Goal: Complete application form: Complete application form

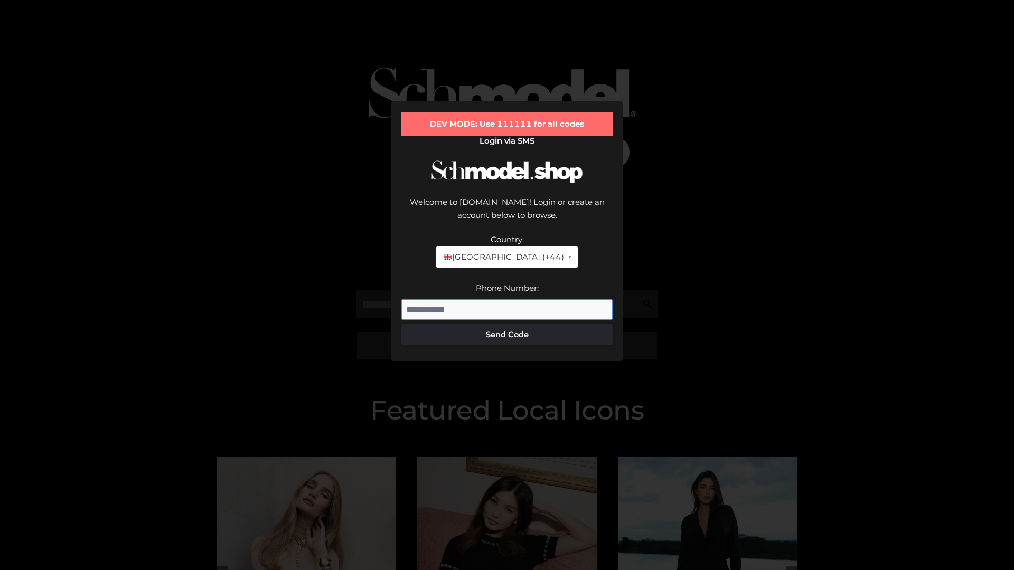
click at [507, 299] on input "Phone Number:" at bounding box center [506, 309] width 211 height 21
type input "**********"
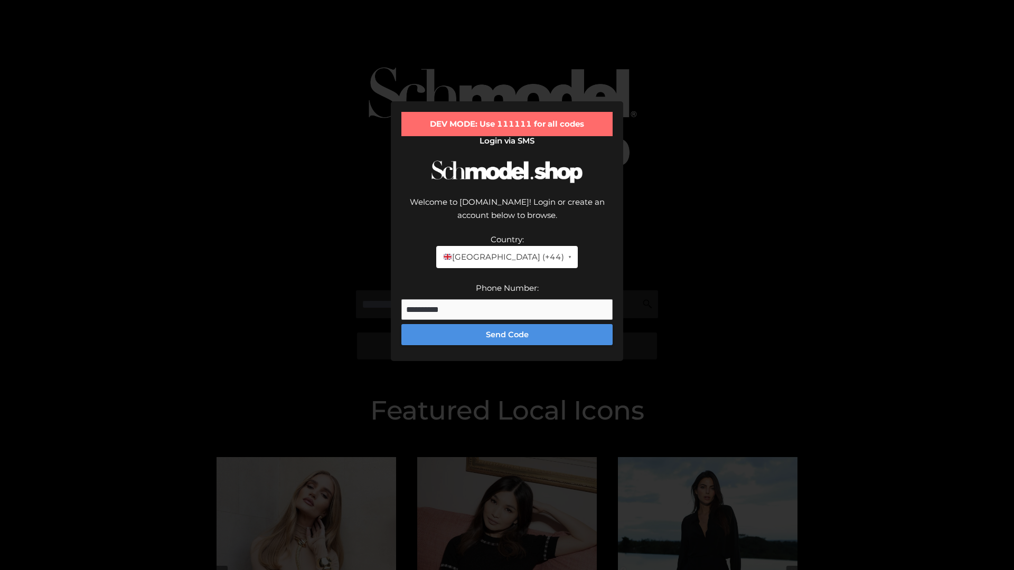
click at [507, 324] on button "Send Code" at bounding box center [506, 334] width 211 height 21
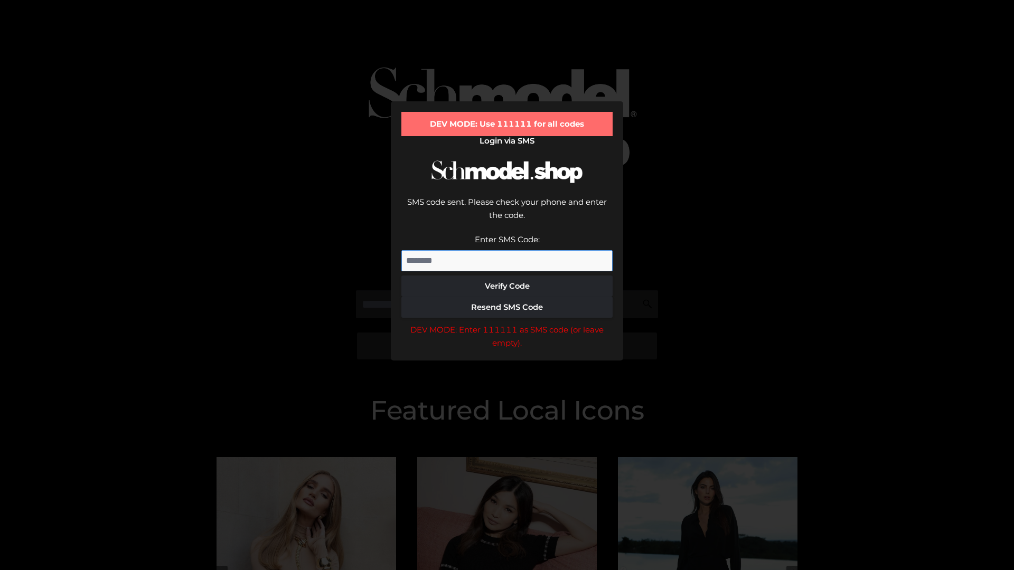
click at [507, 250] on input "Enter SMS Code:" at bounding box center [506, 260] width 211 height 21
type input "******"
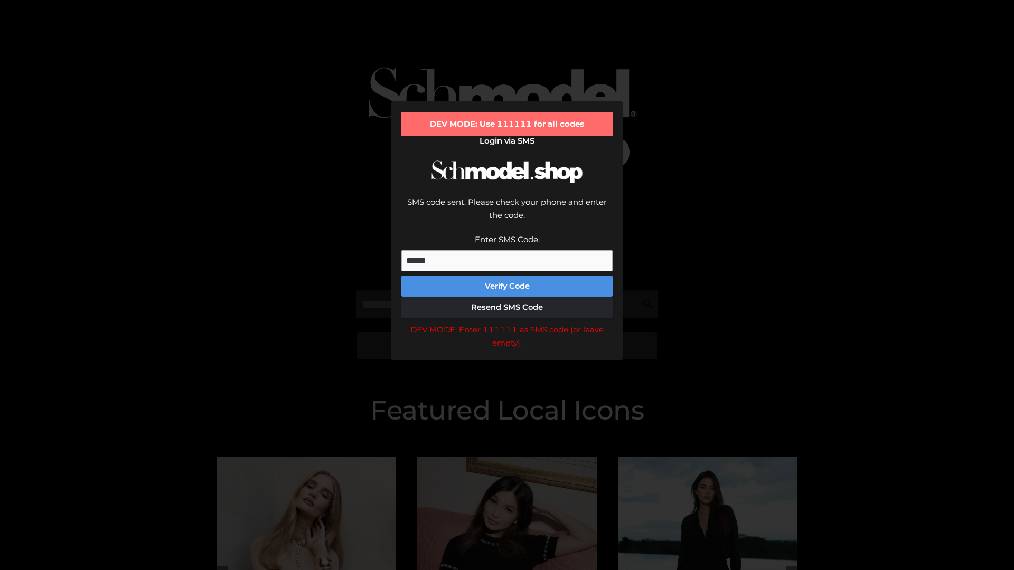
click at [507, 276] on button "Verify Code" at bounding box center [506, 286] width 211 height 21
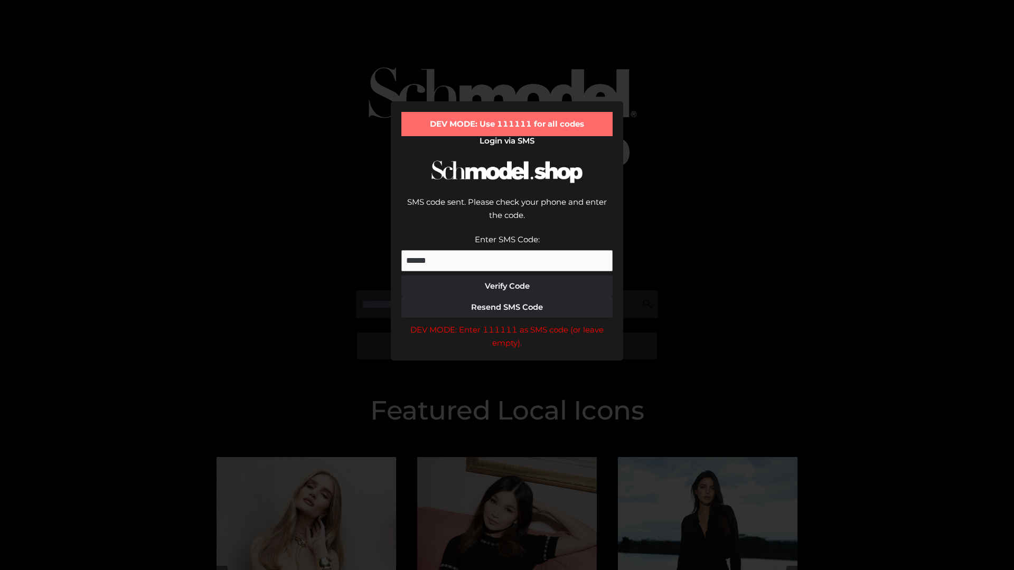
click at [507, 323] on div "DEV MODE: Enter 111111 as SMS code (or leave empty)." at bounding box center [506, 336] width 211 height 27
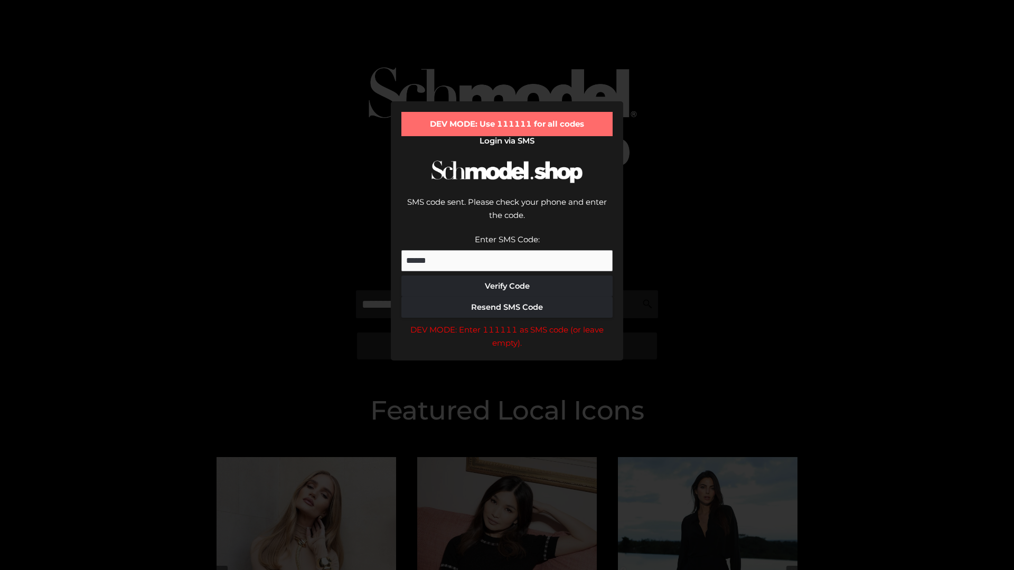
click at [507, 323] on div "DEV MODE: Enter 111111 as SMS code (or leave empty)." at bounding box center [506, 336] width 211 height 27
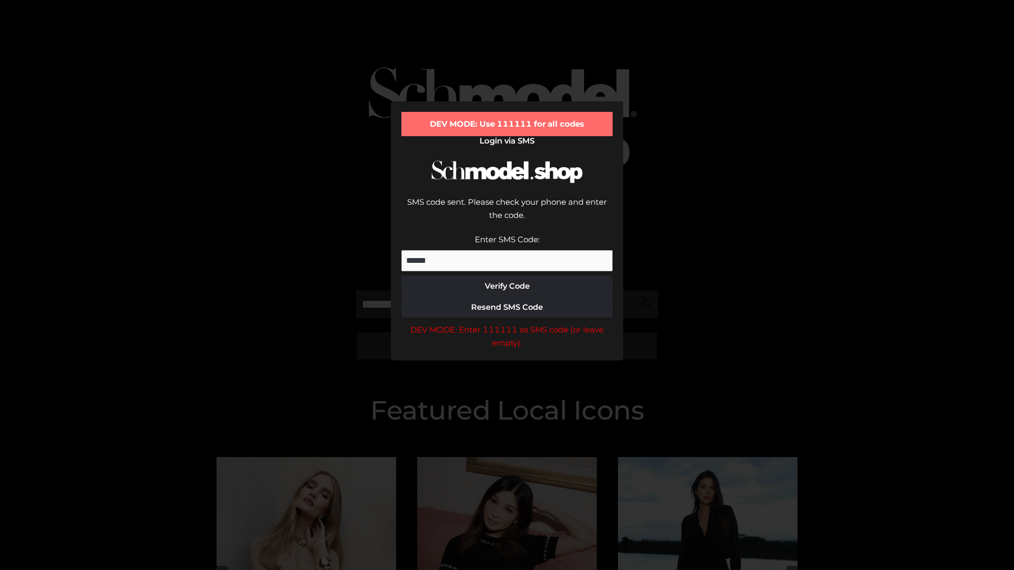
click at [507, 323] on div "DEV MODE: Enter 111111 as SMS code (or leave empty)." at bounding box center [506, 336] width 211 height 27
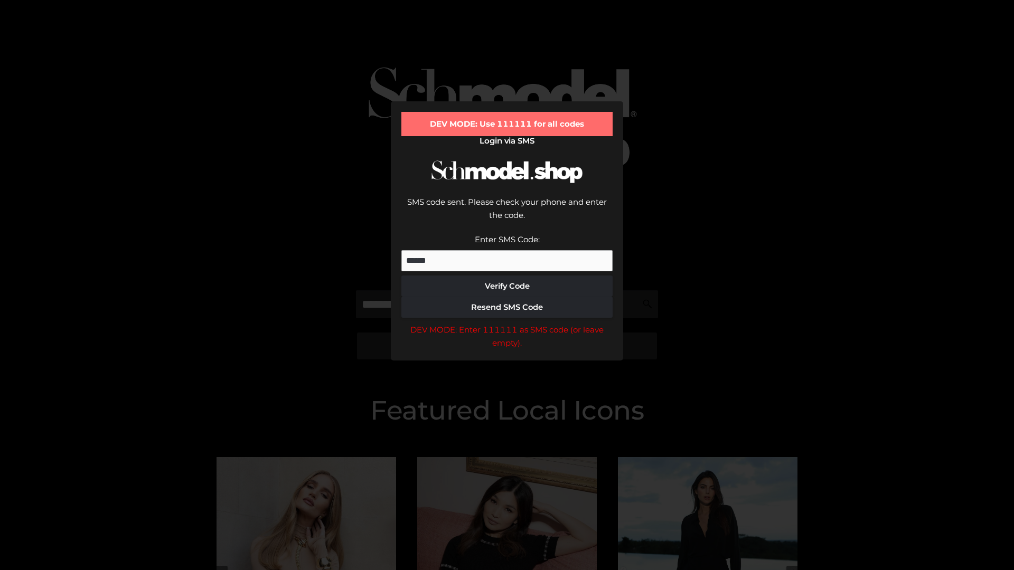
click at [507, 323] on div "DEV MODE: Enter 111111 as SMS code (or leave empty)." at bounding box center [506, 336] width 211 height 27
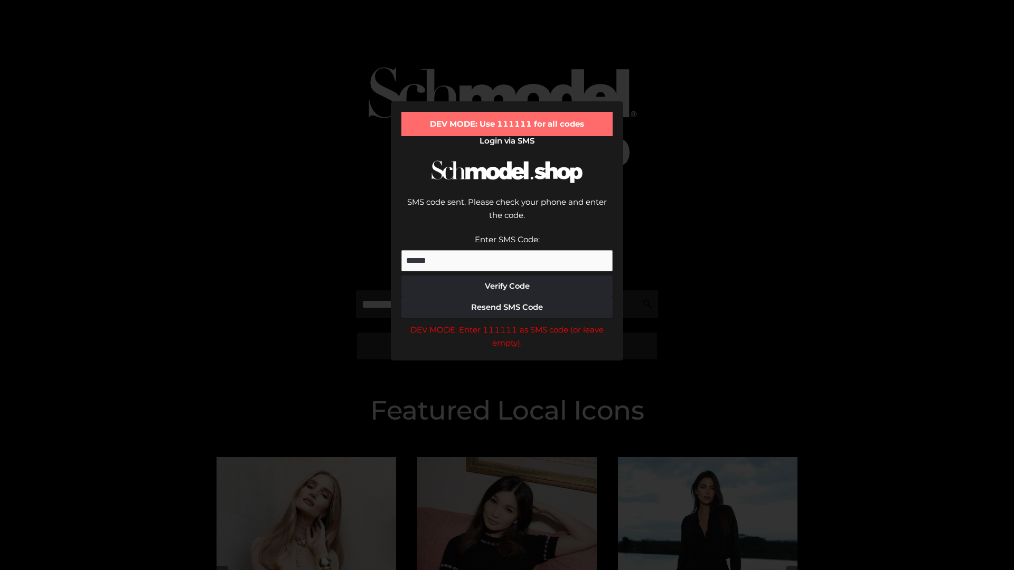
click at [507, 323] on div "DEV MODE: Enter 111111 as SMS code (or leave empty)." at bounding box center [506, 336] width 211 height 27
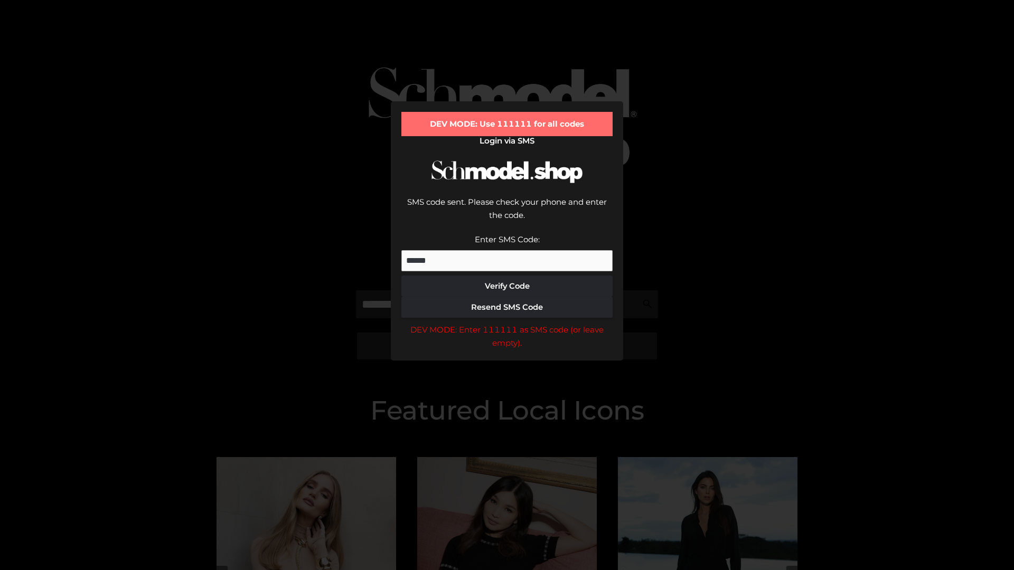
click at [507, 323] on div "DEV MODE: Enter 111111 as SMS code (or leave empty)." at bounding box center [506, 336] width 211 height 27
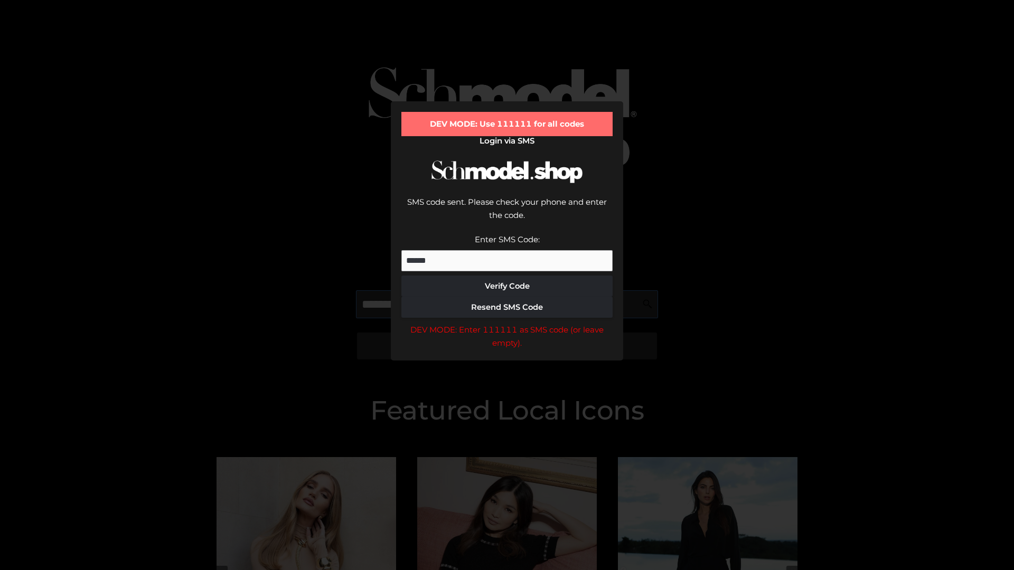
scroll to position [0, 54]
click at [507, 323] on div "DEV MODE: Enter 111111 as SMS code (or leave empty)." at bounding box center [506, 336] width 211 height 27
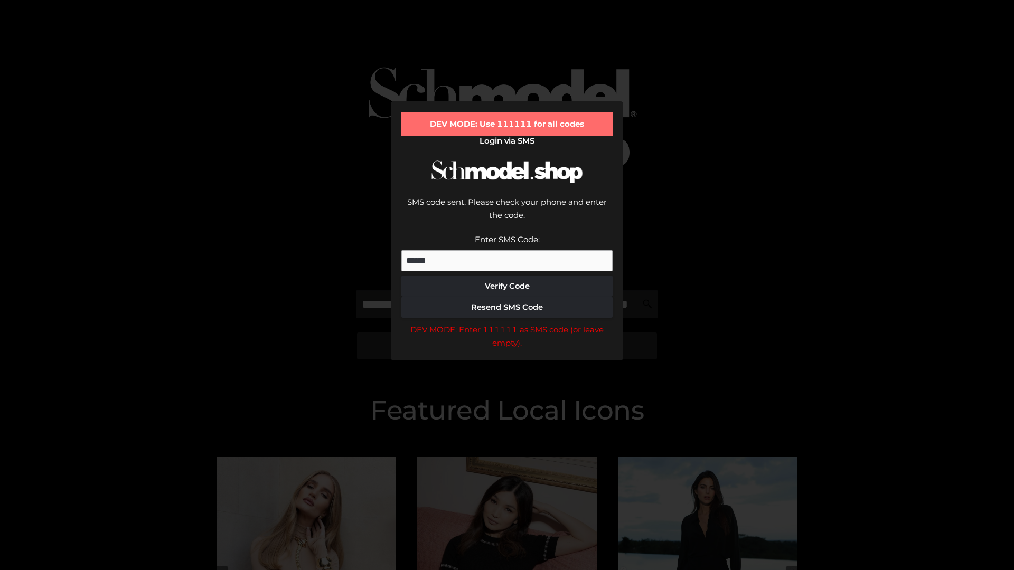
click at [507, 323] on div "DEV MODE: Enter 111111 as SMS code (or leave empty)." at bounding box center [506, 336] width 211 height 27
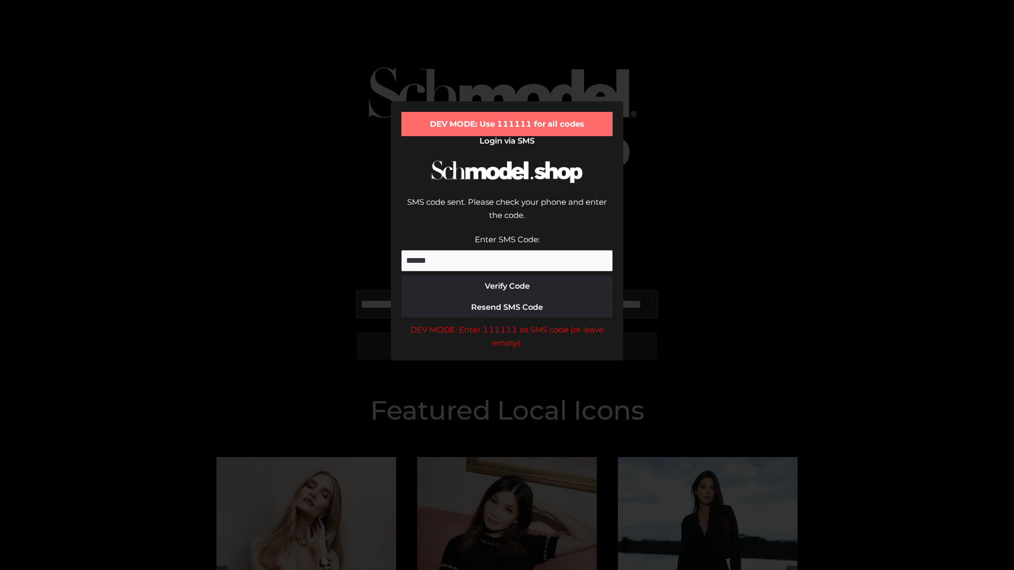
scroll to position [0, 115]
click at [507, 323] on div "DEV MODE: Enter 111111 as SMS code (or leave empty)." at bounding box center [506, 336] width 211 height 27
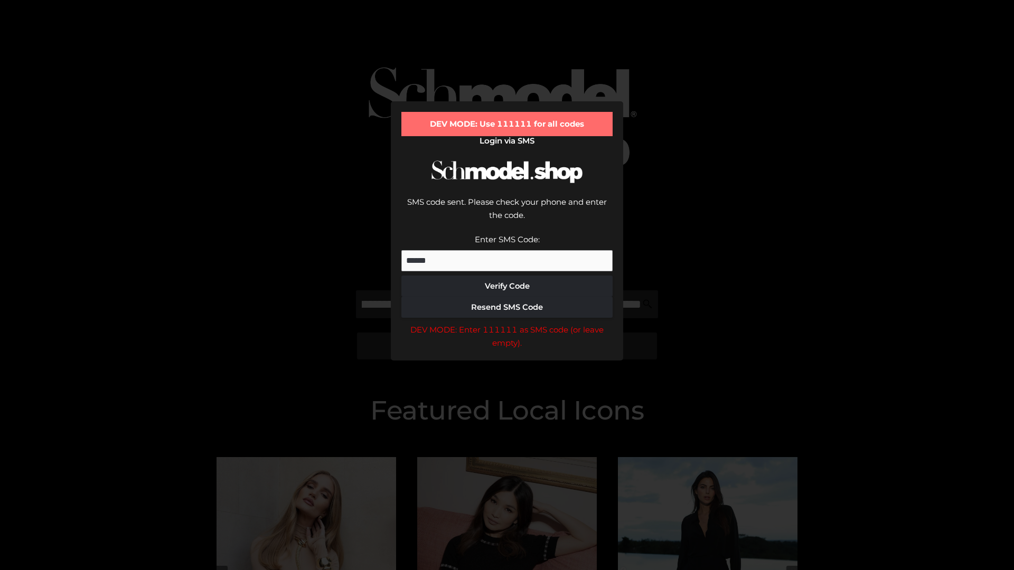
click at [507, 323] on div "DEV MODE: Enter 111111 as SMS code (or leave empty)." at bounding box center [506, 336] width 211 height 27
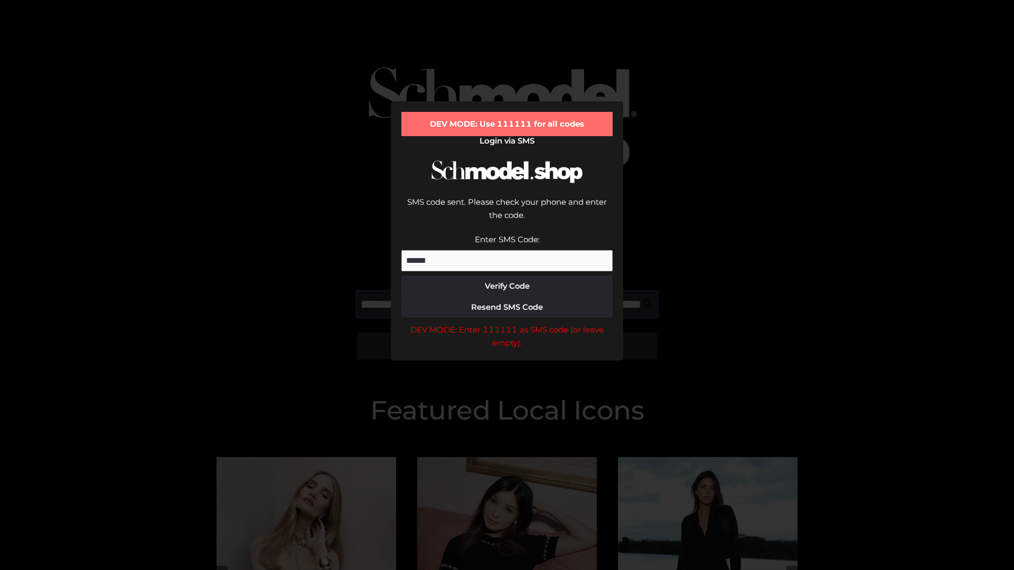
scroll to position [0, 179]
click at [507, 323] on div "DEV MODE: Enter 111111 as SMS code (or leave empty)." at bounding box center [506, 336] width 211 height 27
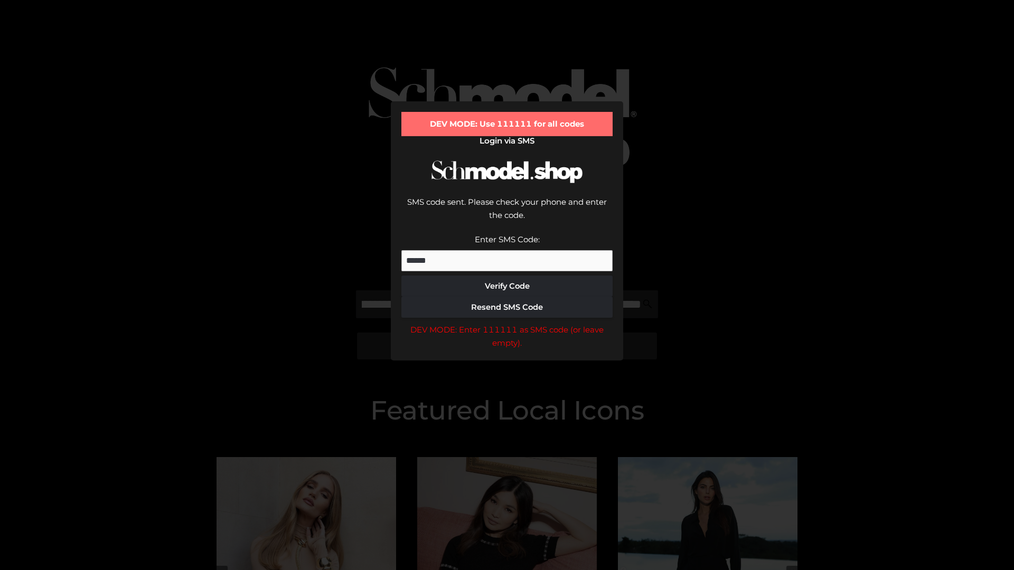
click at [507, 323] on div "DEV MODE: Enter 111111 as SMS code (or leave empty)." at bounding box center [506, 336] width 211 height 27
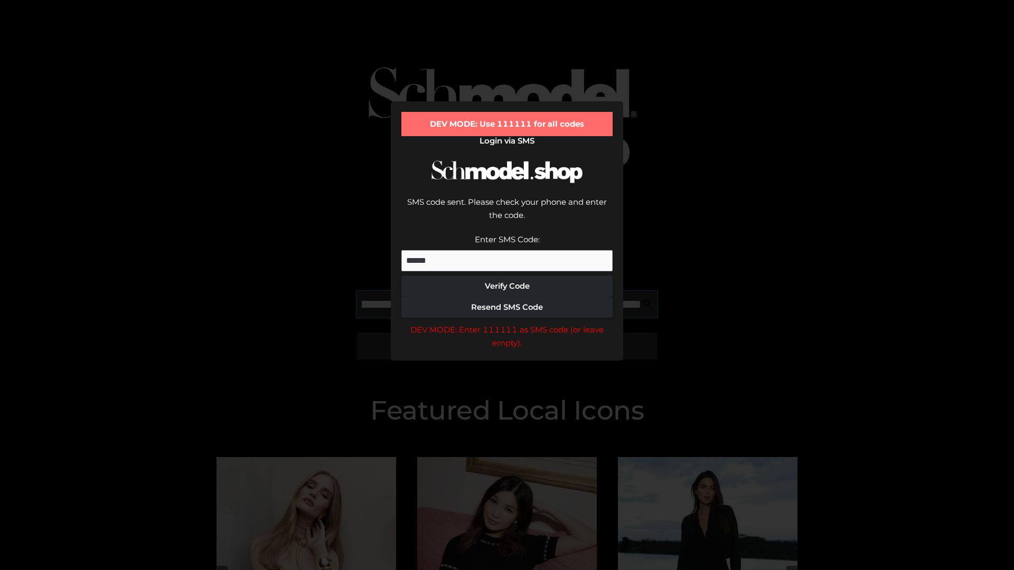
scroll to position [0, 245]
click at [507, 323] on div "DEV MODE: Enter 111111 as SMS code (or leave empty)." at bounding box center [506, 336] width 211 height 27
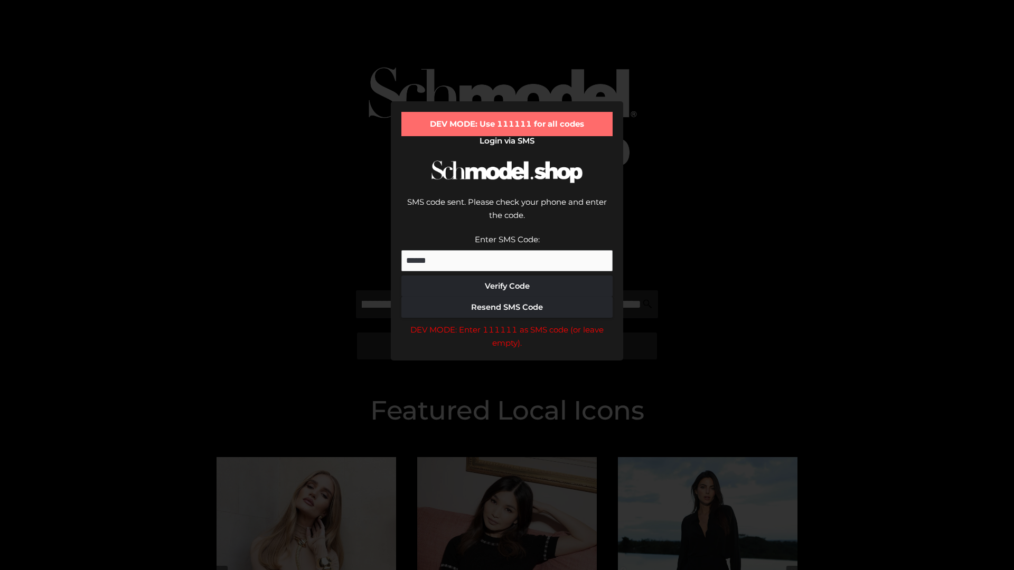
click at [507, 323] on div "DEV MODE: Enter 111111 as SMS code (or leave empty)." at bounding box center [506, 336] width 211 height 27
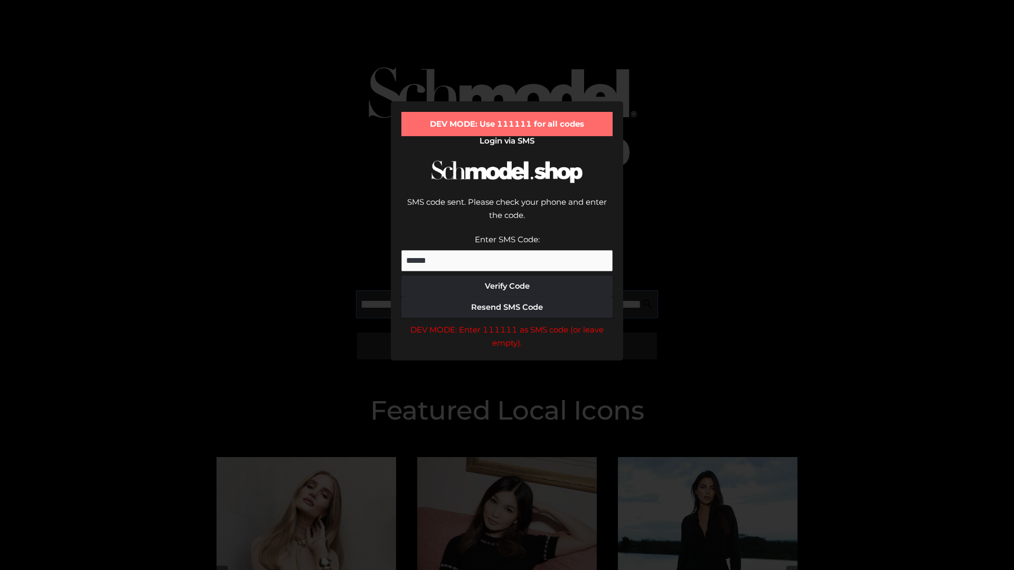
scroll to position [0, 306]
click at [507, 323] on div "DEV MODE: Enter 111111 as SMS code (or leave empty)." at bounding box center [506, 336] width 211 height 27
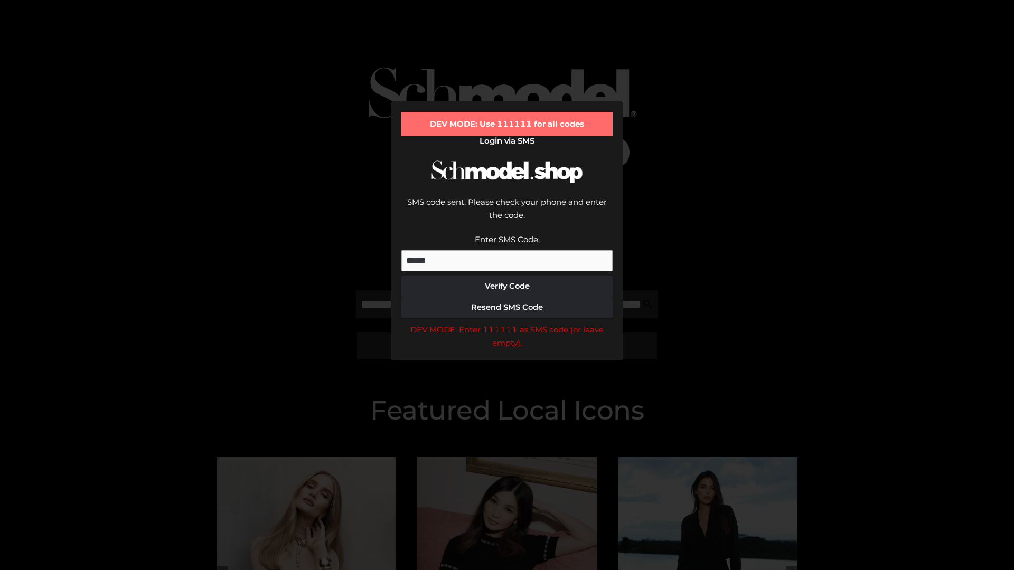
click at [507, 323] on div "DEV MODE: Enter 111111 as SMS code (or leave empty)." at bounding box center [506, 336] width 211 height 27
type input "**********"
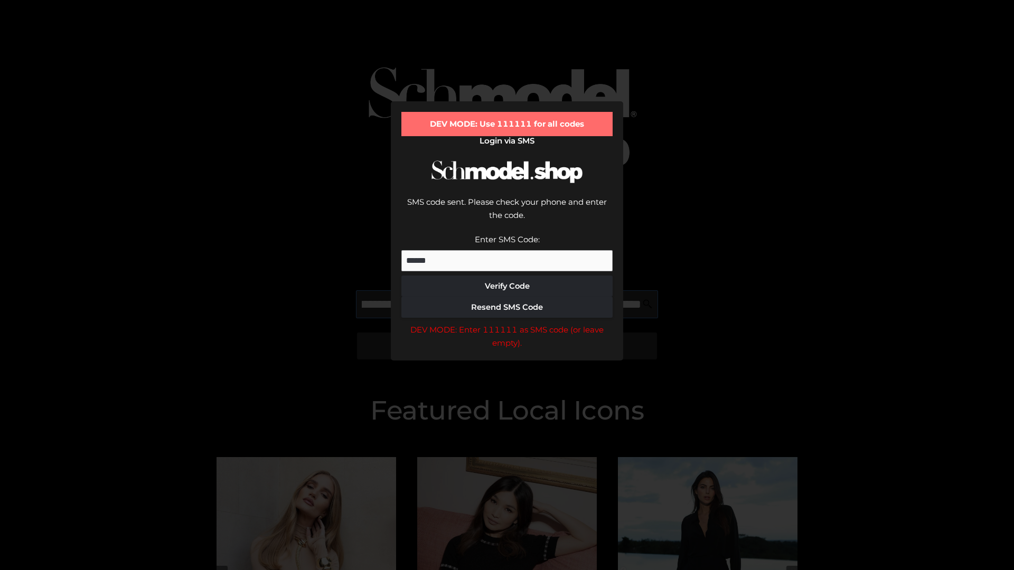
scroll to position [0, 360]
